Goal: Contribute content: Add original content to the website for others to see

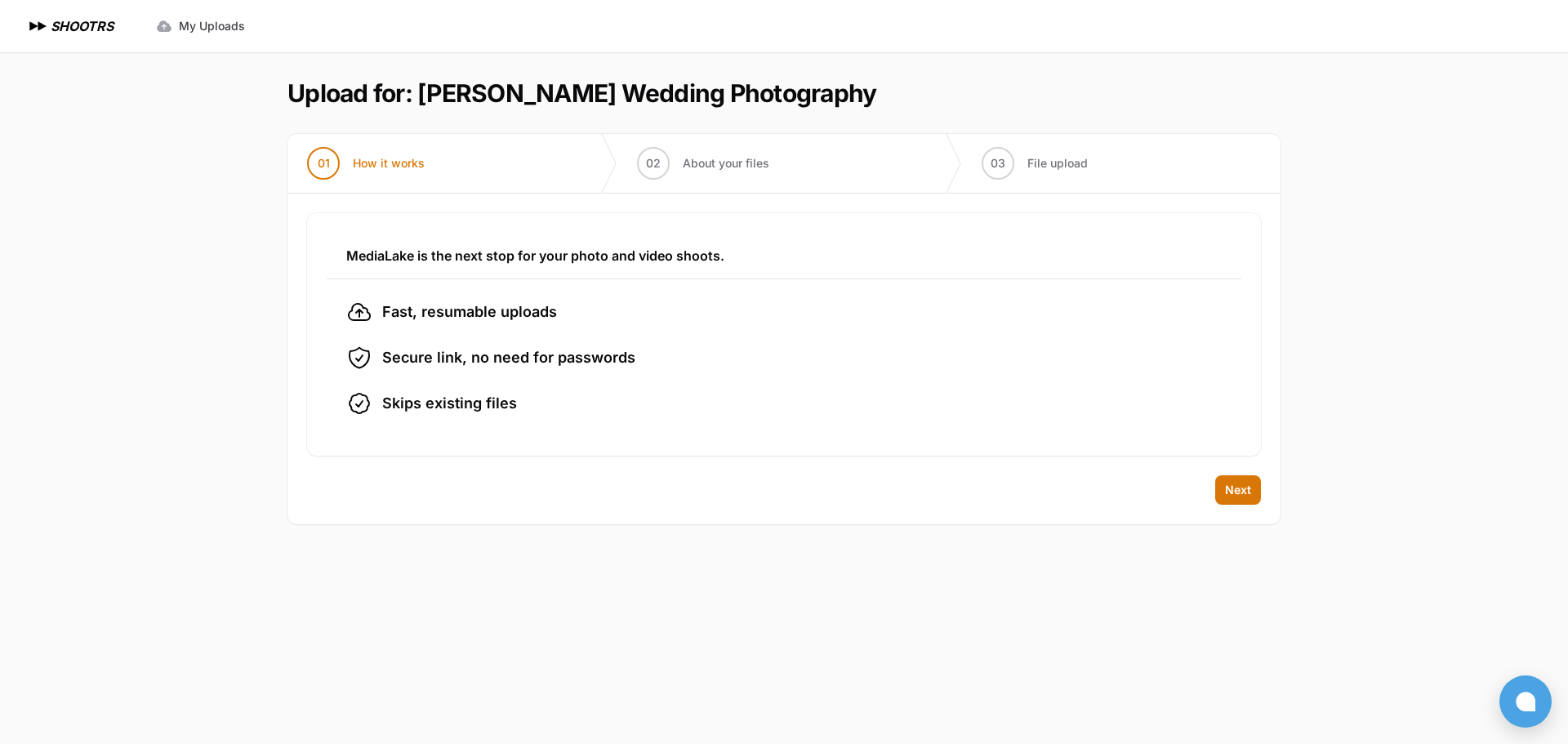
drag, startPoint x: 1233, startPoint y: 480, endPoint x: 1240, endPoint y: 500, distance: 21.2
click at [1233, 481] on button "Next" at bounding box center [1238, 490] width 46 height 30
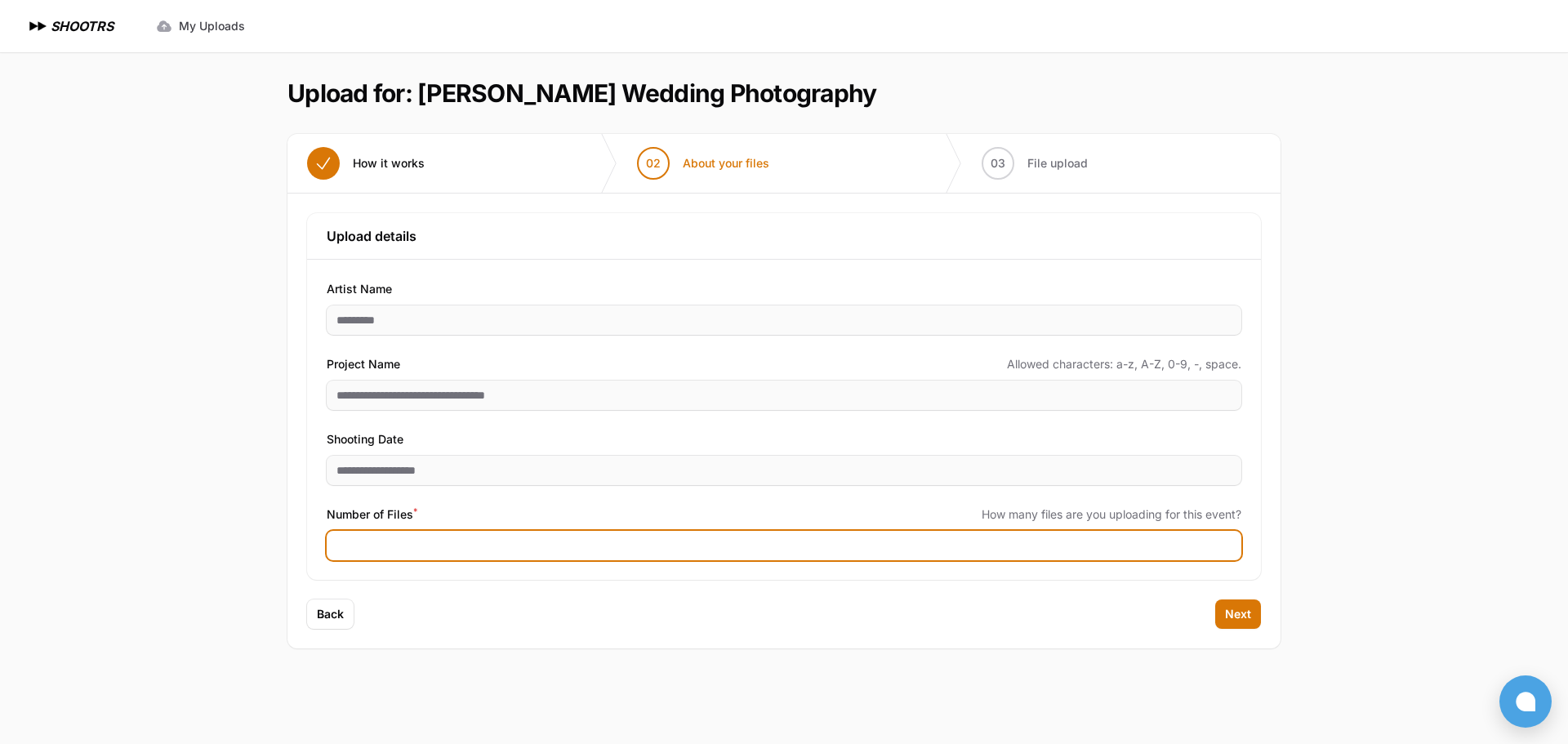
click at [379, 541] on input "Number of Files *" at bounding box center [784, 545] width 915 height 30
type input "****"
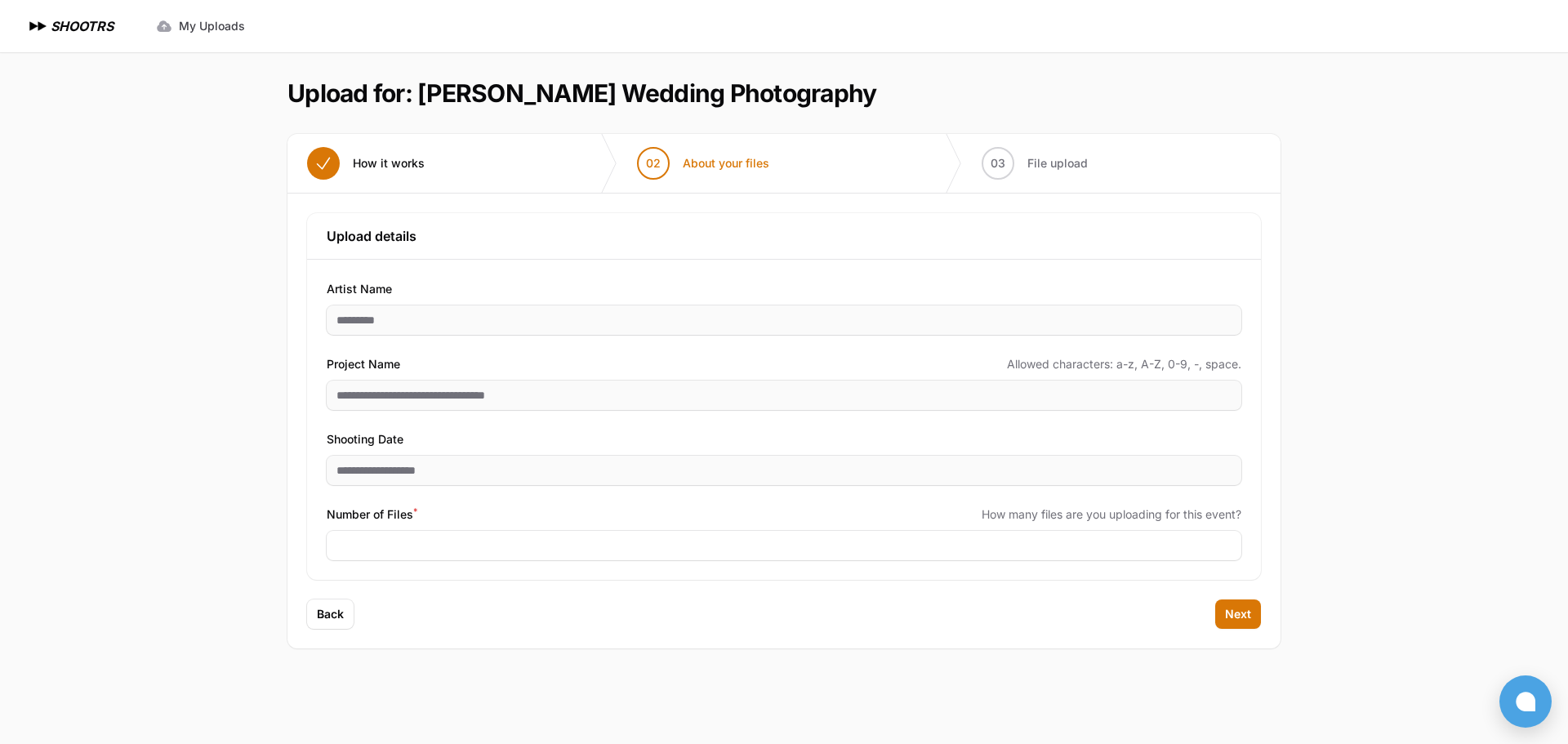
click at [681, 613] on div "Back Next" at bounding box center [783, 624] width 993 height 49
click at [1238, 613] on span "Next" at bounding box center [1238, 614] width 26 height 16
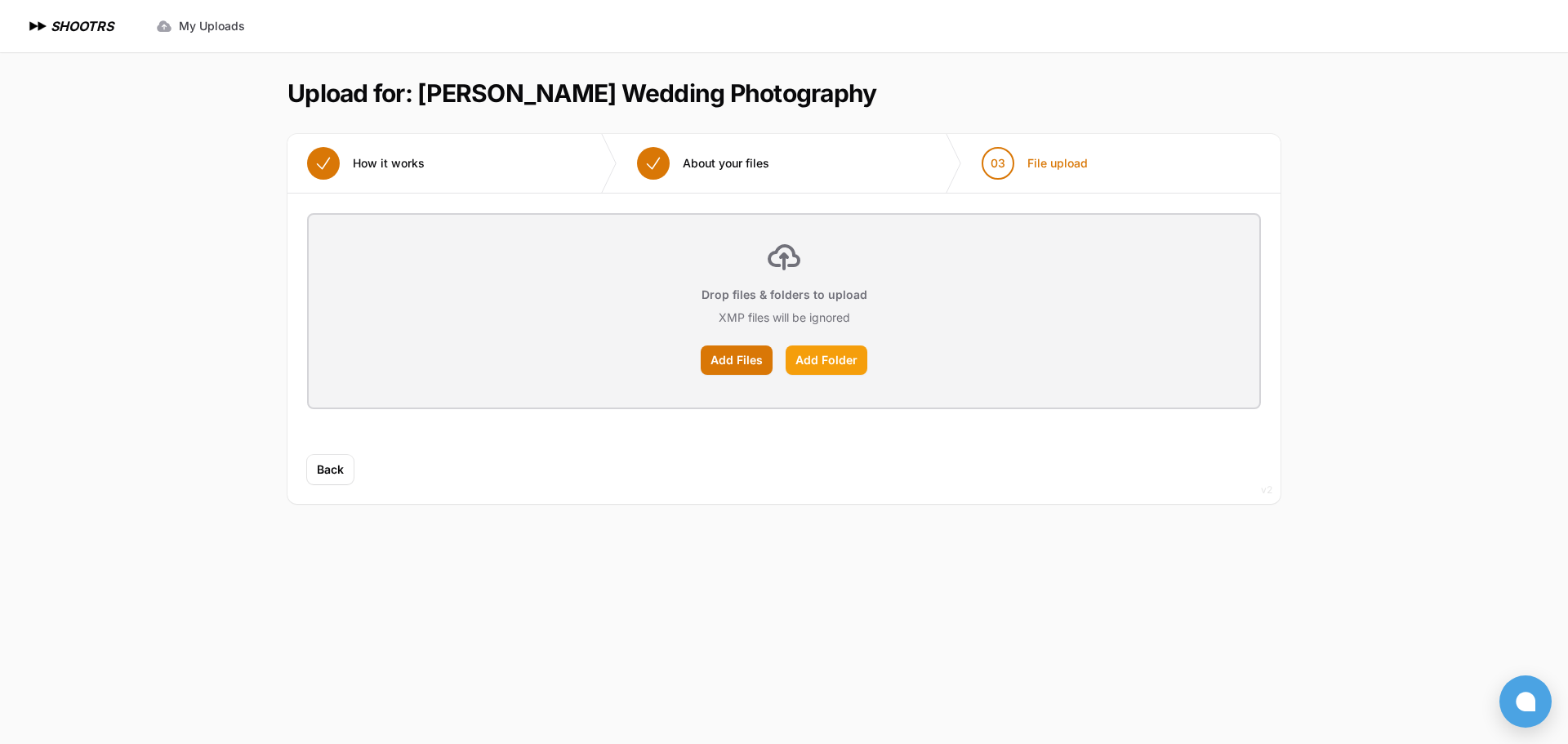
click at [825, 359] on label "Add Folder" at bounding box center [826, 360] width 81 height 30
click at [0, 0] on input "Add Folder" at bounding box center [0, 0] width 0 height 0
